Goal: Task Accomplishment & Management: Complete application form

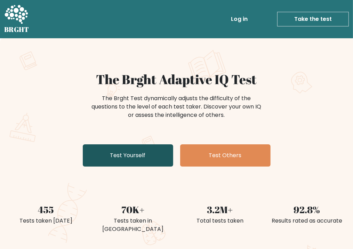
click at [129, 157] on link "Test Yourself" at bounding box center [128, 156] width 91 height 22
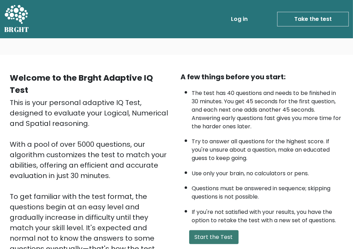
click at [211, 236] on button "Start the Test" at bounding box center [213, 238] width 49 height 14
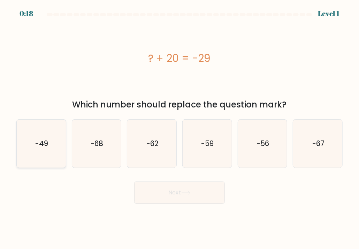
click at [29, 158] on icon "-49" at bounding box center [41, 144] width 48 height 48
click at [179, 128] on input "a. -49" at bounding box center [179, 126] width 0 height 3
radio input "true"
click at [189, 197] on button "Next" at bounding box center [179, 193] width 91 height 22
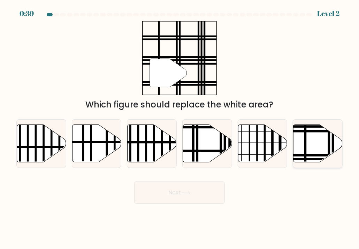
click at [315, 143] on icon at bounding box center [317, 144] width 49 height 38
click at [180, 128] on input "f." at bounding box center [179, 126] width 0 height 3
radio input "true"
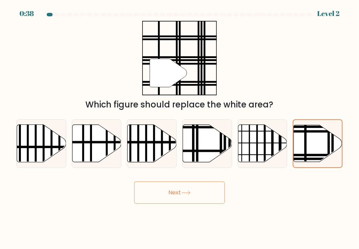
click at [177, 194] on button "Next" at bounding box center [179, 193] width 91 height 22
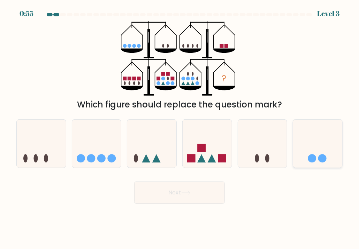
click at [325, 157] on circle at bounding box center [322, 158] width 8 height 8
click at [180, 128] on input "f." at bounding box center [179, 126] width 0 height 3
radio input "true"
click at [209, 200] on button "Next" at bounding box center [179, 193] width 91 height 22
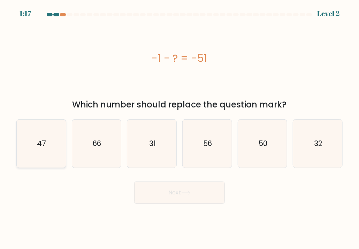
click at [42, 141] on text "47" at bounding box center [41, 144] width 9 height 10
click at [179, 128] on input "a. 47" at bounding box center [179, 126] width 0 height 3
radio input "true"
click at [173, 195] on button "Next" at bounding box center [179, 193] width 91 height 22
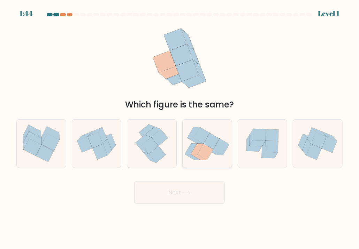
click at [213, 157] on icon at bounding box center [206, 143] width 49 height 43
click at [180, 128] on input "d." at bounding box center [179, 126] width 0 height 3
radio input "true"
click at [212, 190] on button "Next" at bounding box center [179, 193] width 91 height 22
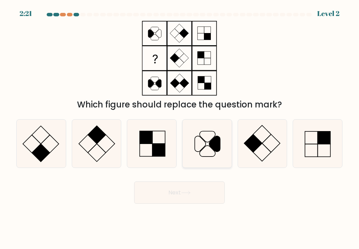
click at [210, 134] on icon at bounding box center [207, 144] width 48 height 48
click at [180, 128] on input "d." at bounding box center [179, 126] width 0 height 3
radio input "true"
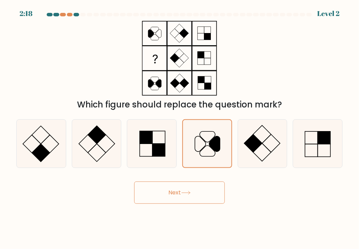
click at [187, 193] on icon at bounding box center [185, 193] width 9 height 4
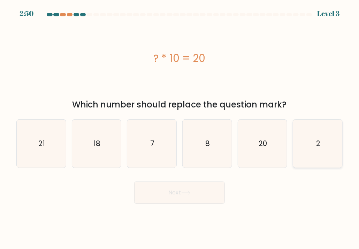
click at [312, 153] on icon "2" at bounding box center [318, 144] width 48 height 48
click at [180, 128] on input "f. 2" at bounding box center [179, 126] width 0 height 3
radio input "true"
click at [190, 192] on icon at bounding box center [185, 193] width 9 height 4
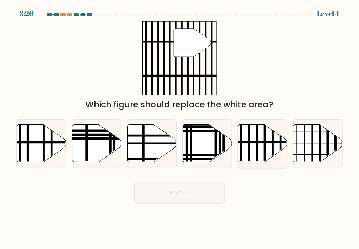
click at [260, 140] on icon at bounding box center [262, 144] width 49 height 38
click at [180, 128] on input "e." at bounding box center [179, 126] width 0 height 3
radio input "true"
click at [184, 187] on button "Next" at bounding box center [179, 193] width 91 height 22
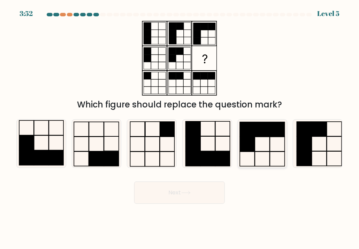
click at [265, 139] on icon at bounding box center [262, 144] width 48 height 48
click at [180, 128] on input "e." at bounding box center [179, 126] width 0 height 3
radio input "true"
click at [193, 194] on button "Next" at bounding box center [179, 193] width 91 height 22
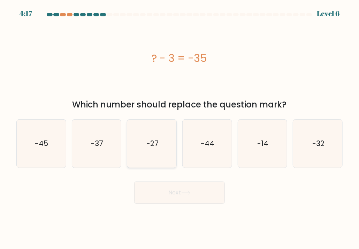
click at [162, 149] on icon "-27" at bounding box center [152, 144] width 48 height 48
click at [179, 128] on input "c. -27" at bounding box center [179, 126] width 0 height 3
radio input "true"
click at [307, 135] on icon "-32" at bounding box center [318, 144] width 48 height 48
click at [180, 128] on input "f. -32" at bounding box center [179, 126] width 0 height 3
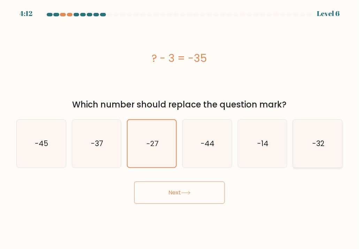
radio input "true"
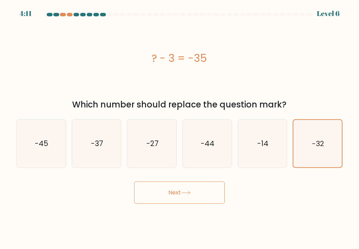
click at [207, 196] on button "Next" at bounding box center [179, 193] width 91 height 22
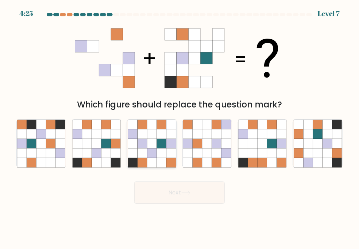
click at [160, 136] on icon at bounding box center [160, 134] width 9 height 9
click at [179, 128] on input "c." at bounding box center [179, 126] width 0 height 3
radio input "true"
click at [159, 193] on button "Next" at bounding box center [179, 193] width 91 height 22
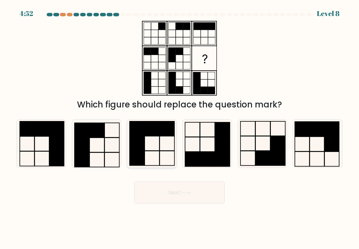
click at [166, 136] on icon at bounding box center [152, 144] width 48 height 48
click at [179, 128] on input "c." at bounding box center [179, 126] width 0 height 3
radio input "true"
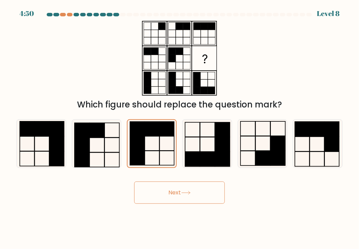
click at [174, 197] on button "Next" at bounding box center [179, 193] width 91 height 22
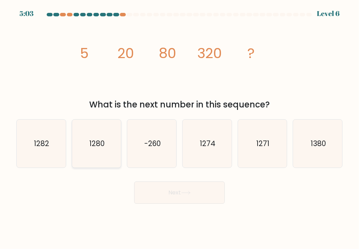
click at [102, 157] on icon "1280" at bounding box center [96, 144] width 48 height 48
click at [179, 128] on input "b. 1280" at bounding box center [179, 126] width 0 height 3
radio input "true"
click at [157, 194] on button "Next" at bounding box center [179, 193] width 91 height 22
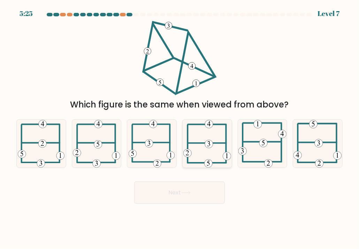
click at [218, 151] on icon at bounding box center [207, 144] width 48 height 48
click at [180, 128] on input "d." at bounding box center [179, 126] width 0 height 3
radio input "true"
click at [200, 196] on button "Next" at bounding box center [179, 193] width 91 height 22
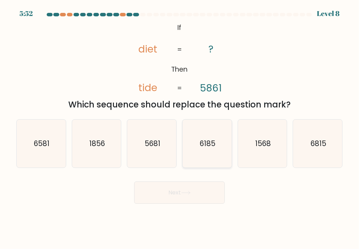
click at [203, 153] on icon "6185" at bounding box center [207, 144] width 48 height 48
click at [180, 128] on input "d. 6185" at bounding box center [179, 126] width 0 height 3
radio input "true"
click at [186, 198] on button "Next" at bounding box center [179, 193] width 91 height 22
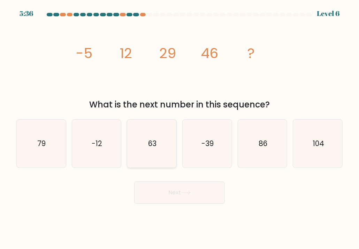
click at [149, 145] on text "63" at bounding box center [152, 144] width 8 height 10
click at [179, 128] on input "c. 63" at bounding box center [179, 126] width 0 height 3
radio input "true"
click at [180, 197] on button "Next" at bounding box center [179, 193] width 91 height 22
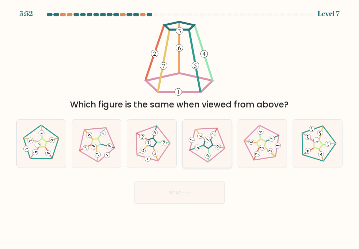
click at [209, 151] on icon at bounding box center [207, 144] width 38 height 38
click at [180, 128] on input "d." at bounding box center [179, 126] width 0 height 3
radio input "true"
click at [199, 189] on button "Next" at bounding box center [179, 193] width 91 height 22
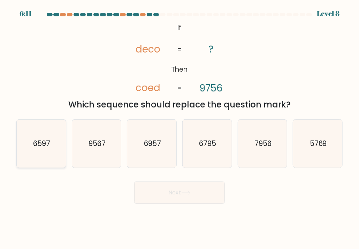
click at [35, 151] on icon "6597" at bounding box center [41, 144] width 48 height 48
click at [179, 128] on input "a. 6597" at bounding box center [179, 126] width 0 height 3
radio input "true"
click at [170, 192] on button "Next" at bounding box center [179, 193] width 91 height 22
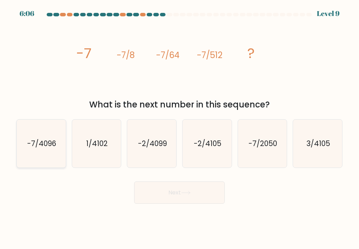
click at [31, 146] on text "-7/4096" at bounding box center [41, 144] width 29 height 10
click at [179, 128] on input "a. -7/4096" at bounding box center [179, 126] width 0 height 3
radio input "true"
click at [194, 196] on button "Next" at bounding box center [179, 193] width 91 height 22
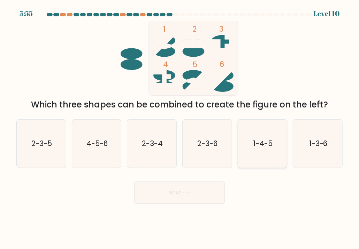
click at [260, 144] on text "1-4-5" at bounding box center [262, 144] width 19 height 10
click at [180, 128] on input "e. 1-4-5" at bounding box center [179, 126] width 0 height 3
radio input "true"
click at [176, 197] on button "Next" at bounding box center [179, 193] width 91 height 22
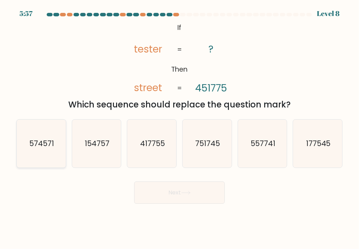
click at [46, 139] on text "574571" at bounding box center [41, 144] width 25 height 10
click at [179, 128] on input "a. 574571" at bounding box center [179, 126] width 0 height 3
radio input "true"
click at [173, 197] on button "Next" at bounding box center [179, 193] width 91 height 22
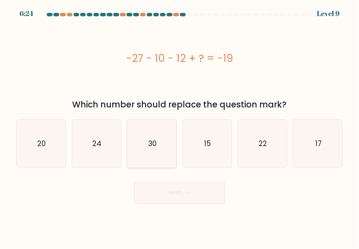
click at [154, 139] on text "30" at bounding box center [152, 144] width 8 height 10
click at [179, 128] on input "c. 30" at bounding box center [179, 126] width 0 height 3
radio input "true"
click at [160, 200] on button "Next" at bounding box center [179, 193] width 91 height 22
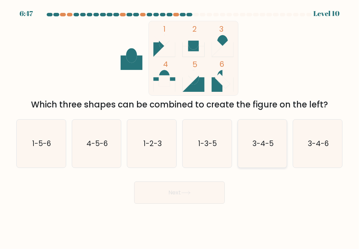
click at [252, 147] on icon "3-4-5" at bounding box center [262, 144] width 48 height 48
click at [180, 128] on input "e. 3-4-5" at bounding box center [179, 126] width 0 height 3
radio input "true"
click at [206, 186] on button "Next" at bounding box center [179, 193] width 91 height 22
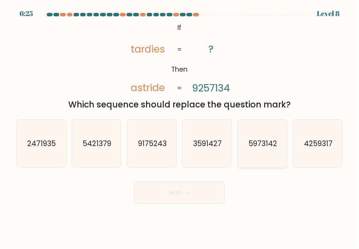
click at [255, 129] on icon "5973142" at bounding box center [262, 144] width 48 height 48
click at [180, 128] on input "e. 5973142" at bounding box center [179, 126] width 0 height 3
radio input "true"
click at [204, 190] on button "Next" at bounding box center [179, 193] width 91 height 22
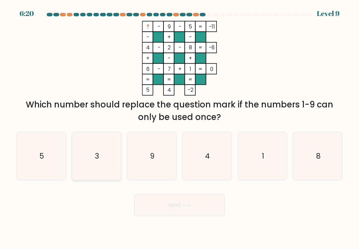
click at [103, 161] on icon "3" at bounding box center [96, 156] width 48 height 48
click at [179, 128] on input "b. 3" at bounding box center [179, 126] width 0 height 3
radio input "true"
click at [179, 207] on button "Next" at bounding box center [179, 205] width 91 height 22
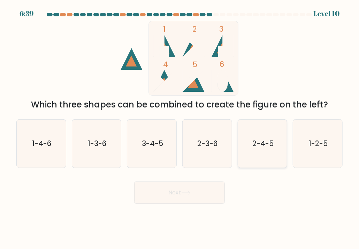
click at [253, 147] on text "2-4-5" at bounding box center [262, 144] width 21 height 10
click at [180, 128] on input "e. 2-4-5" at bounding box center [179, 126] width 0 height 3
radio input "true"
click at [205, 194] on button "Next" at bounding box center [179, 193] width 91 height 22
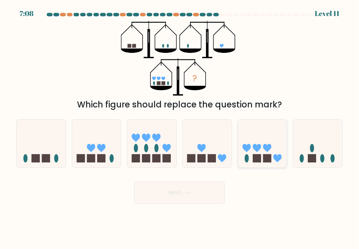
click at [254, 153] on icon at bounding box center [262, 144] width 49 height 41
click at [180, 128] on input "e." at bounding box center [179, 126] width 0 height 3
radio input "true"
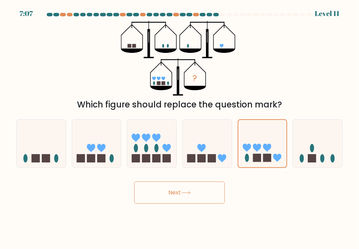
click at [203, 198] on button "Next" at bounding box center [179, 193] width 91 height 22
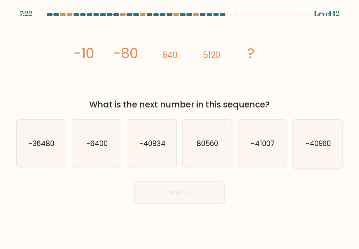
click at [322, 149] on icon "-40960" at bounding box center [318, 144] width 48 height 48
click at [180, 128] on input "f. -40960" at bounding box center [179, 126] width 0 height 3
radio input "true"
click at [167, 195] on button "Next" at bounding box center [179, 193] width 91 height 22
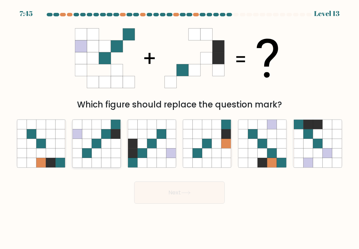
click at [104, 154] on icon at bounding box center [105, 153] width 9 height 9
click at [179, 128] on input "b." at bounding box center [179, 126] width 0 height 3
radio input "true"
click at [172, 193] on button "Next" at bounding box center [179, 193] width 91 height 22
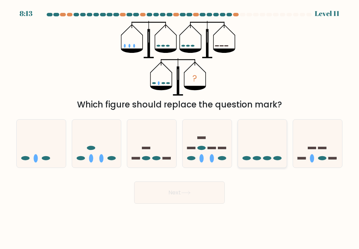
click at [261, 146] on icon at bounding box center [262, 144] width 49 height 41
click at [180, 128] on input "e." at bounding box center [179, 126] width 0 height 3
radio input "true"
click at [197, 191] on button "Next" at bounding box center [179, 193] width 91 height 22
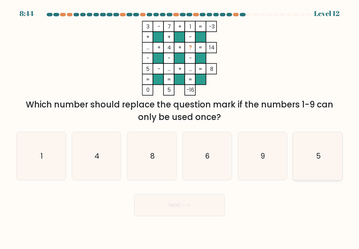
click at [308, 161] on icon "5" at bounding box center [318, 156] width 48 height 48
click at [180, 128] on input "f. 5" at bounding box center [179, 126] width 0 height 3
radio input "true"
click at [202, 209] on button "Next" at bounding box center [179, 205] width 91 height 22
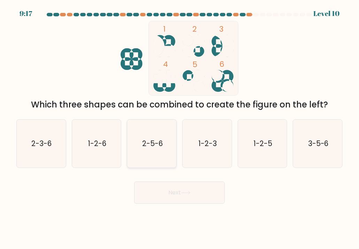
click at [156, 139] on text "2-5-6" at bounding box center [152, 144] width 21 height 10
click at [179, 128] on input "c. 2-5-6" at bounding box center [179, 126] width 0 height 3
radio input "true"
click at [179, 194] on button "Next" at bounding box center [179, 193] width 91 height 22
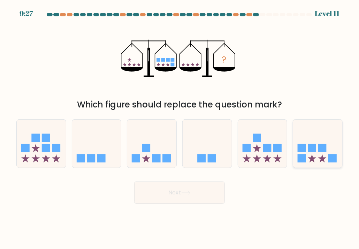
click at [304, 140] on icon at bounding box center [317, 144] width 49 height 41
click at [180, 128] on input "f." at bounding box center [179, 126] width 0 height 3
radio input "true"
click at [194, 197] on button "Next" at bounding box center [179, 193] width 91 height 22
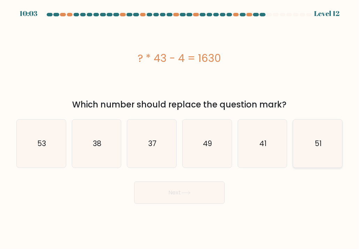
click at [320, 154] on icon "51" at bounding box center [318, 144] width 48 height 48
click at [180, 128] on input "f. 51" at bounding box center [179, 126] width 0 height 3
radio input "true"
click at [194, 193] on button "Next" at bounding box center [179, 193] width 91 height 22
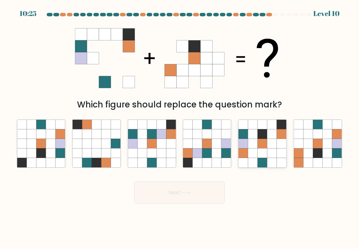
click at [264, 144] on icon at bounding box center [261, 143] width 9 height 9
click at [180, 128] on input "e." at bounding box center [179, 126] width 0 height 3
radio input "true"
click at [181, 196] on button "Next" at bounding box center [179, 193] width 91 height 22
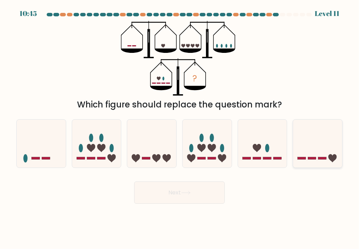
click at [306, 153] on icon at bounding box center [317, 144] width 49 height 41
click at [180, 128] on input "f." at bounding box center [179, 126] width 0 height 3
radio input "true"
click at [198, 189] on button "Next" at bounding box center [179, 193] width 91 height 22
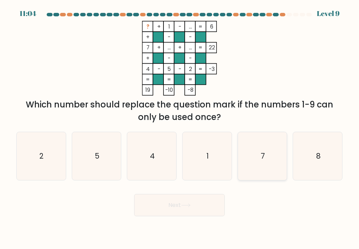
click at [253, 160] on icon "7" at bounding box center [262, 156] width 48 height 48
click at [180, 128] on input "e. 7" at bounding box center [179, 126] width 0 height 3
radio input "true"
click at [213, 202] on button "Next" at bounding box center [179, 205] width 91 height 22
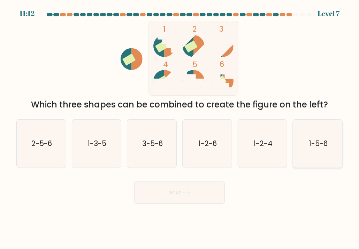
click at [322, 145] on text "1-5-6" at bounding box center [318, 144] width 19 height 10
click at [180, 128] on input "f. 1-5-6" at bounding box center [179, 126] width 0 height 3
radio input "true"
click at [203, 190] on button "Next" at bounding box center [179, 193] width 91 height 22
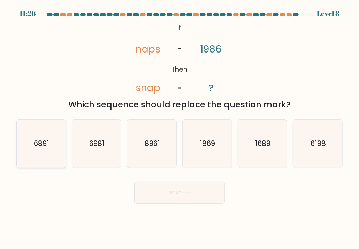
click at [45, 142] on text "6891" at bounding box center [41, 144] width 15 height 10
click at [179, 128] on input "a. 6891" at bounding box center [179, 126] width 0 height 3
radio input "true"
click at [168, 194] on button "Next" at bounding box center [179, 193] width 91 height 22
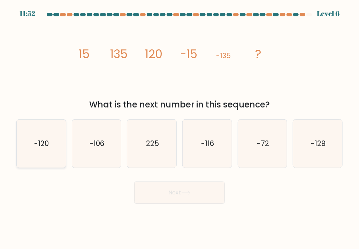
click at [41, 140] on text "-120" at bounding box center [41, 144] width 15 height 10
click at [179, 128] on input "a. -120" at bounding box center [179, 126] width 0 height 3
radio input "true"
click at [176, 193] on button "Next" at bounding box center [179, 193] width 91 height 22
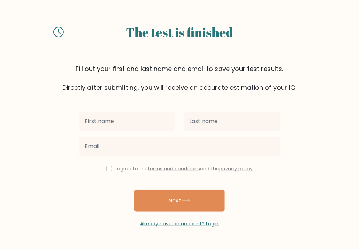
click at [150, 121] on input "text" at bounding box center [127, 121] width 96 height 19
drag, startPoint x: 149, startPoint y: 121, endPoint x: 190, endPoint y: 122, distance: 41.4
click at [190, 122] on div "thomas" at bounding box center [179, 121] width 209 height 25
type input "thomas"
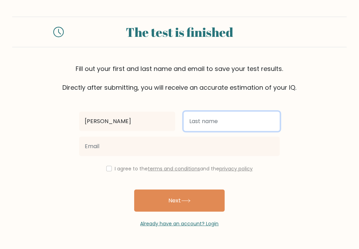
click at [197, 120] on input "text" at bounding box center [231, 121] width 96 height 19
type input "Debbie"
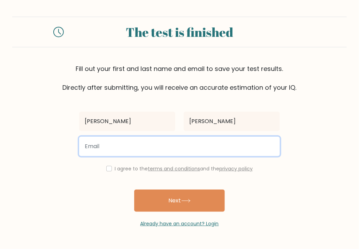
click at [167, 147] on input "email" at bounding box center [179, 146] width 201 height 19
type input "prettysharon0402@gmail.com"
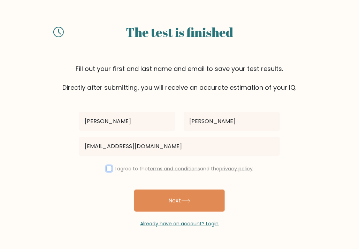
click at [109, 168] on input "checkbox" at bounding box center [109, 169] width 6 height 6
checkbox input "true"
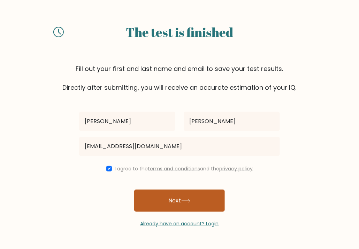
click at [155, 199] on button "Next" at bounding box center [179, 201] width 91 height 22
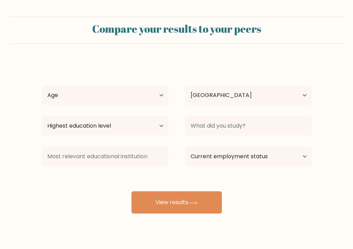
select select "NG"
click at [140, 100] on select "Age Under [DEMOGRAPHIC_DATA] [DEMOGRAPHIC_DATA] [DEMOGRAPHIC_DATA] [DEMOGRAPHIC…" at bounding box center [105, 95] width 127 height 19
select select "25_34"
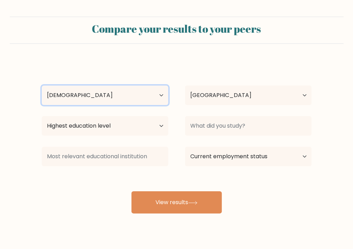
click at [42, 86] on select "Age Under [DEMOGRAPHIC_DATA] [DEMOGRAPHIC_DATA] [DEMOGRAPHIC_DATA] [DEMOGRAPHIC…" at bounding box center [105, 95] width 127 height 19
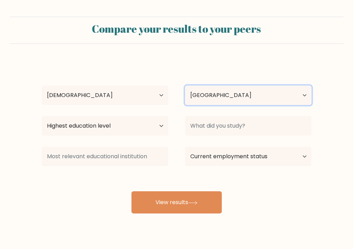
click at [221, 99] on select "Country [GEOGRAPHIC_DATA] [GEOGRAPHIC_DATA] [GEOGRAPHIC_DATA] [US_STATE] [GEOGR…" at bounding box center [248, 95] width 127 height 19
click at [221, 92] on select "Country [GEOGRAPHIC_DATA] [GEOGRAPHIC_DATA] [GEOGRAPHIC_DATA] [US_STATE] [GEOGR…" at bounding box center [248, 95] width 127 height 19
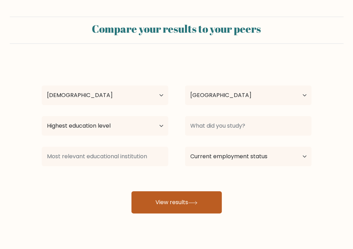
click at [172, 207] on button "View results" at bounding box center [177, 203] width 91 height 22
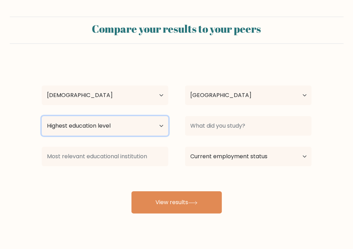
click at [125, 125] on select "Highest education level No schooling Primary Lower Secondary Upper Secondary Oc…" at bounding box center [105, 125] width 127 height 19
select select "bachelors_degree"
click at [42, 116] on select "Highest education level No schooling Primary Lower Secondary Upper Secondary Oc…" at bounding box center [105, 125] width 127 height 19
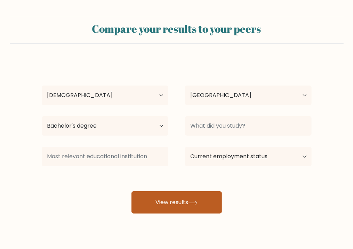
click at [154, 199] on button "View results" at bounding box center [177, 203] width 91 height 22
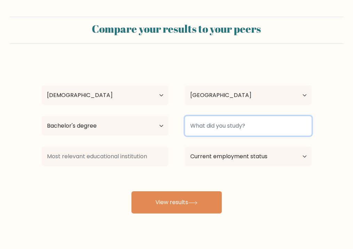
click at [242, 126] on input at bounding box center [248, 125] width 127 height 19
click at [254, 130] on input at bounding box center [248, 125] width 127 height 19
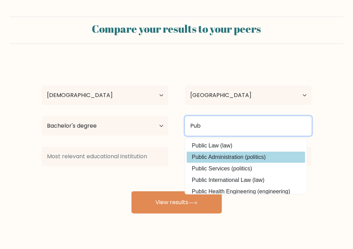
type input "Pub"
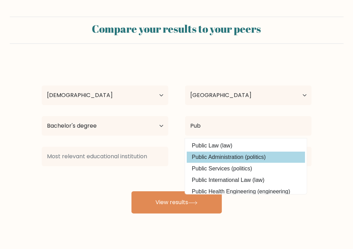
click at [266, 156] on div "[PERSON_NAME] Age Under [DEMOGRAPHIC_DATA] [DEMOGRAPHIC_DATA] [DEMOGRAPHIC_DATA…" at bounding box center [177, 137] width 279 height 153
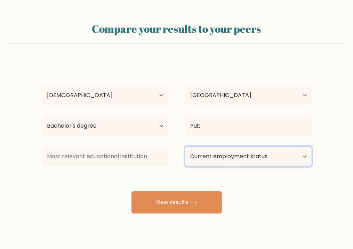
click at [235, 158] on select "Current employment status Employed Student Retired Other / prefer not to answer" at bounding box center [248, 156] width 127 height 19
select select "other"
click at [185, 147] on select "Current employment status Employed Student Retired Other / prefer not to answer" at bounding box center [248, 156] width 127 height 19
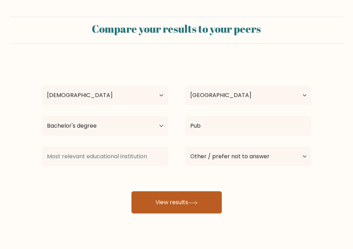
click at [191, 209] on button "View results" at bounding box center [177, 203] width 91 height 22
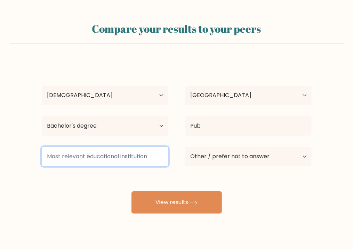
click at [143, 160] on input at bounding box center [105, 156] width 127 height 19
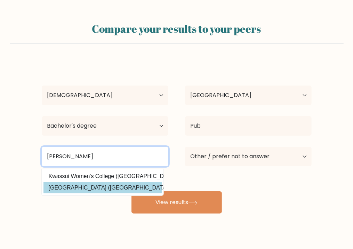
type input "[PERSON_NAME]"
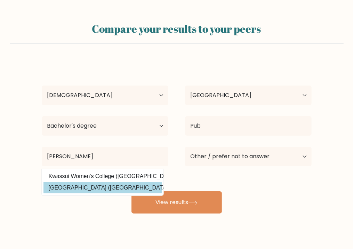
click at [140, 186] on div "[PERSON_NAME] Age Under [DEMOGRAPHIC_DATA] [DEMOGRAPHIC_DATA] [DEMOGRAPHIC_DATA…" at bounding box center [177, 137] width 279 height 153
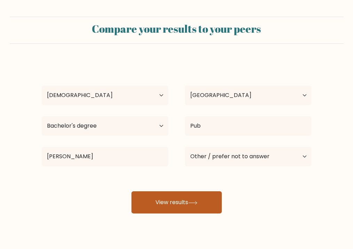
click at [173, 204] on button "View results" at bounding box center [177, 203] width 91 height 22
